Goal: Navigation & Orientation: Find specific page/section

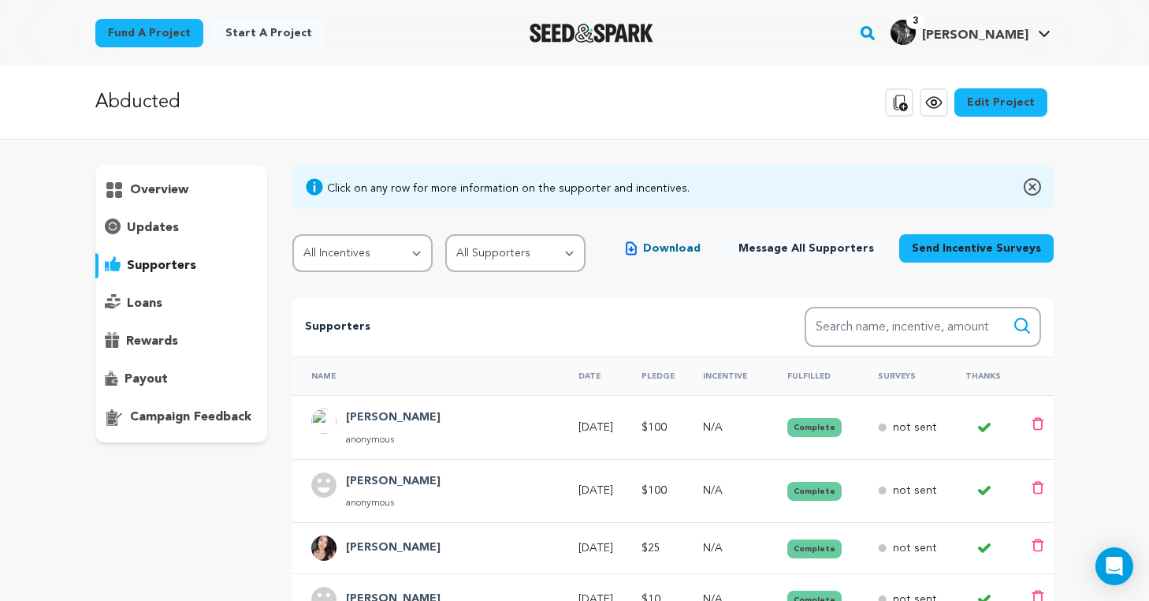
click at [166, 189] on p "overview" at bounding box center [159, 190] width 58 height 19
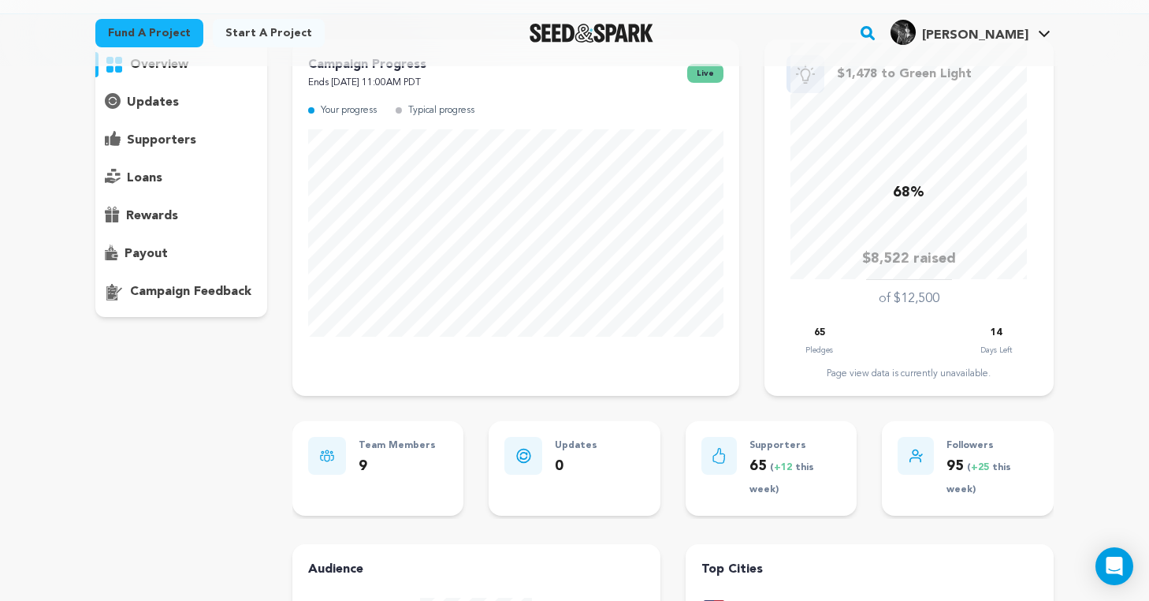
scroll to position [48, 0]
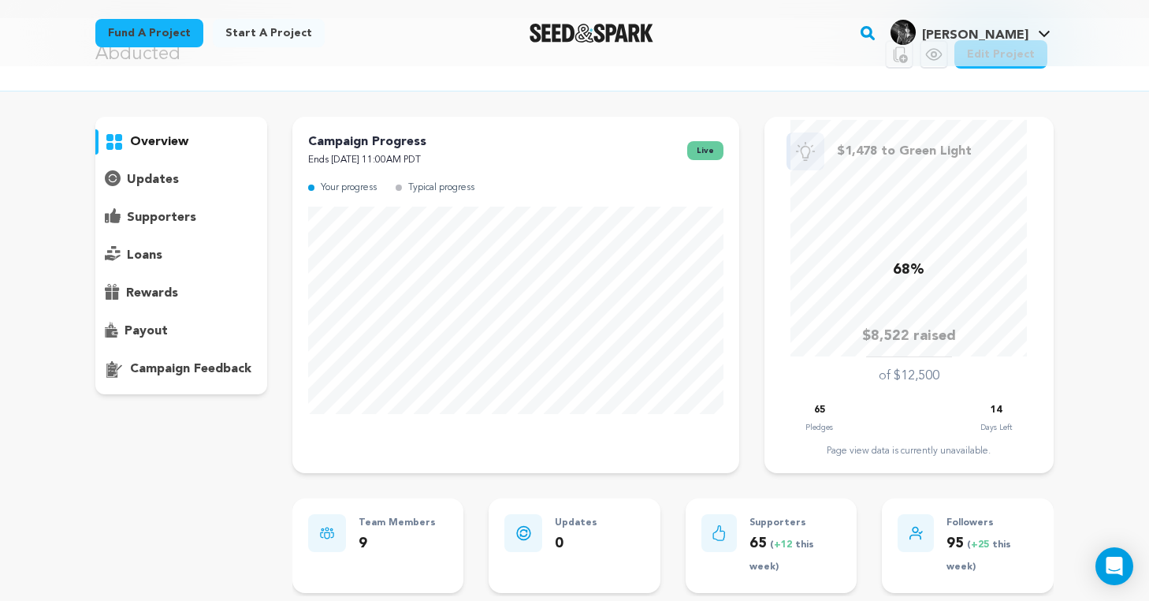
click at [163, 229] on div "supporters" at bounding box center [181, 217] width 172 height 25
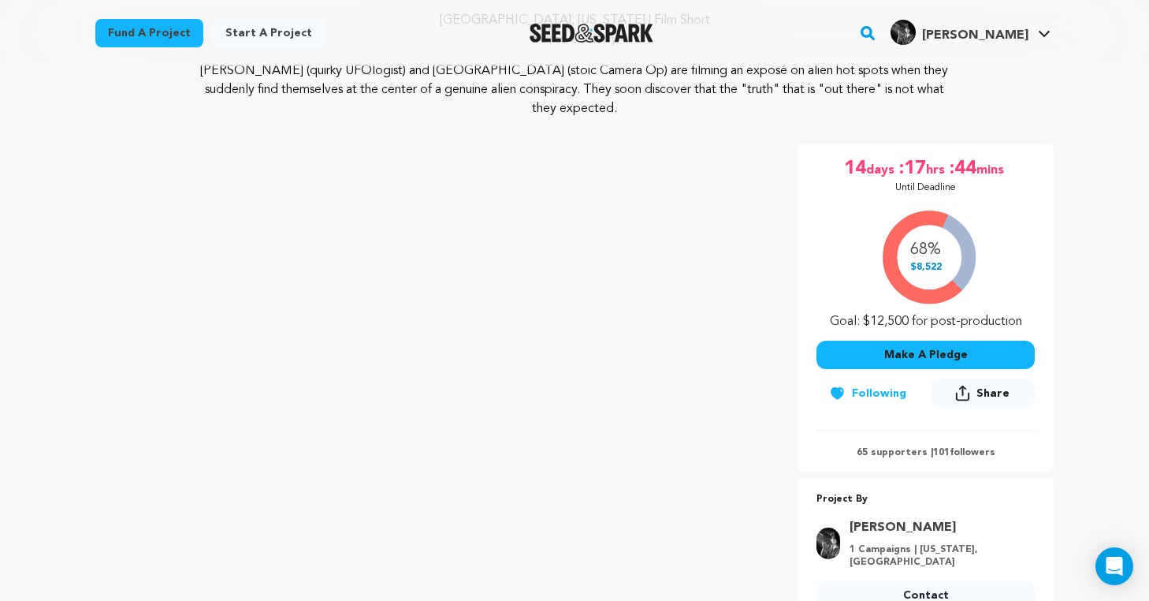
scroll to position [177, 0]
